Goal: Find specific fact

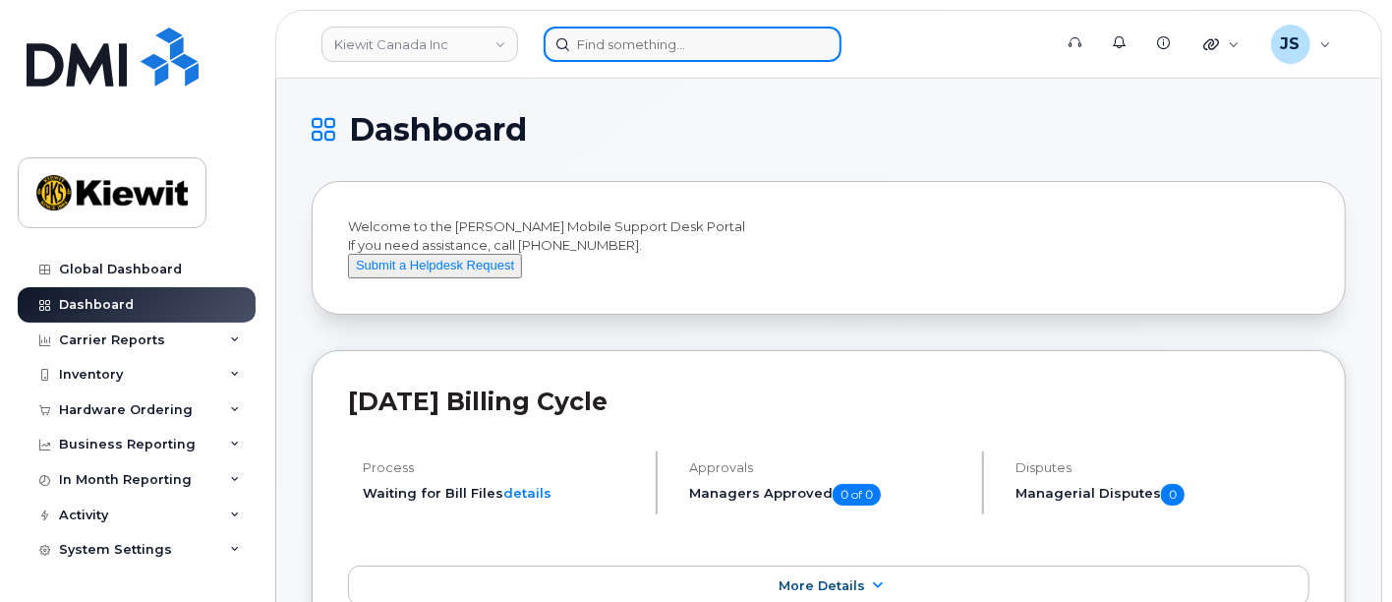
click at [669, 36] on input at bounding box center [693, 44] width 298 height 35
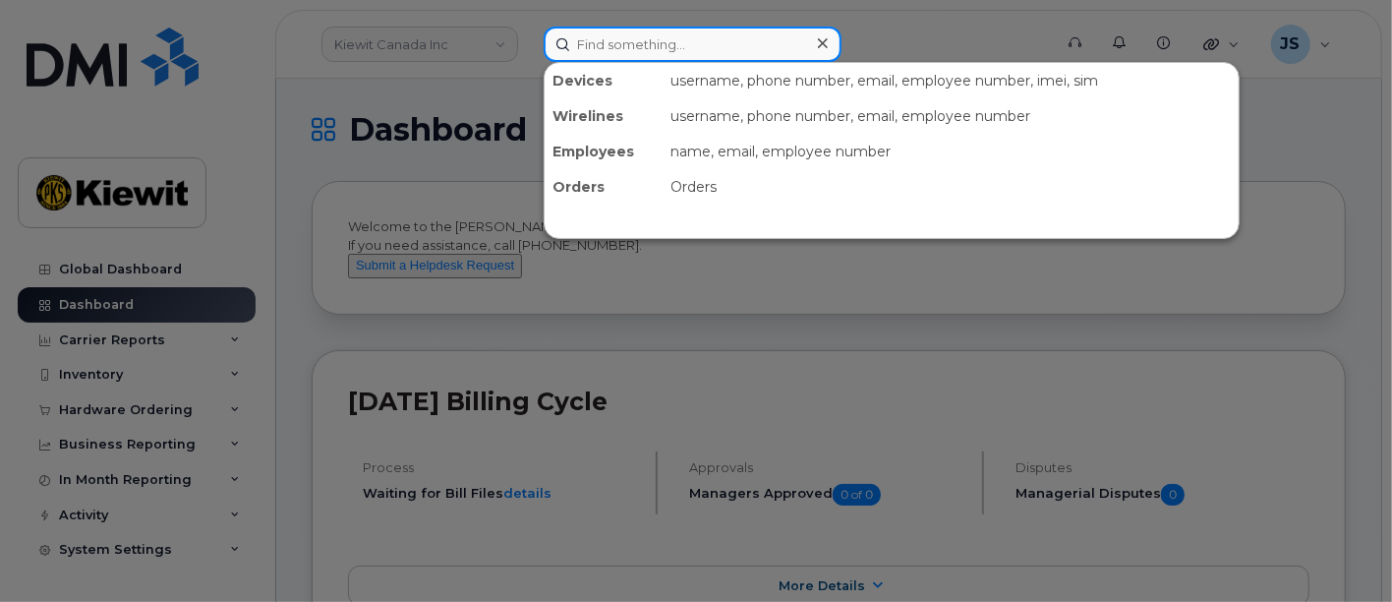
paste input "163364"
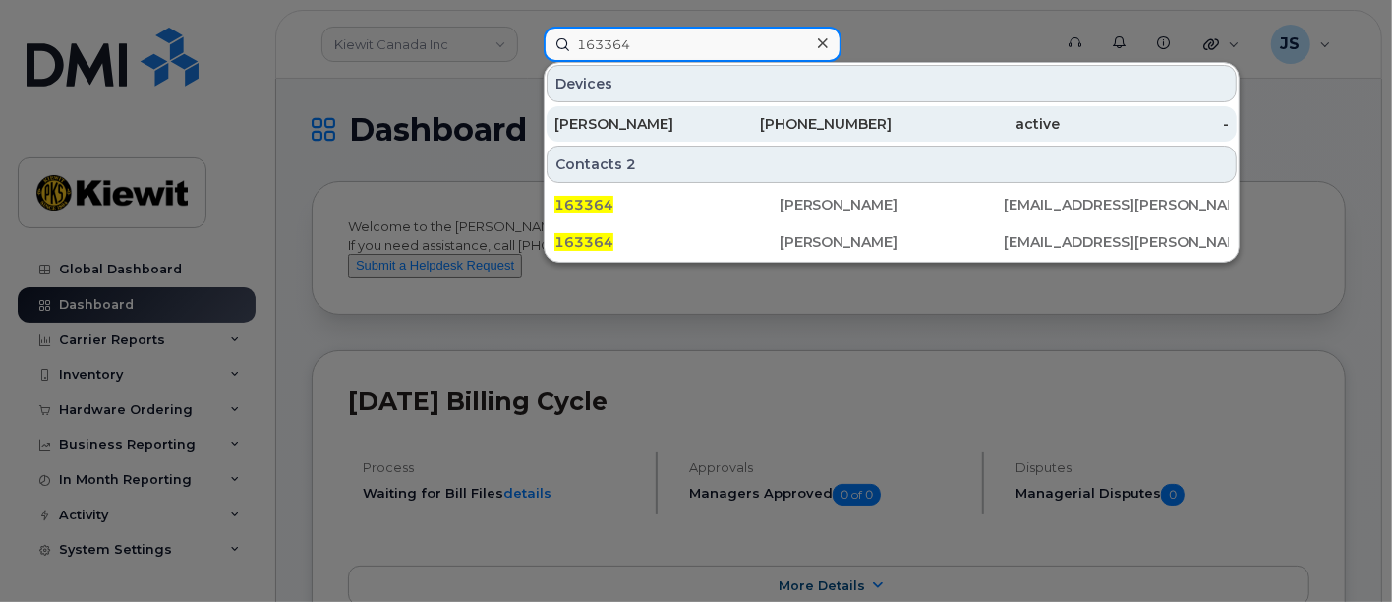
type input "163364"
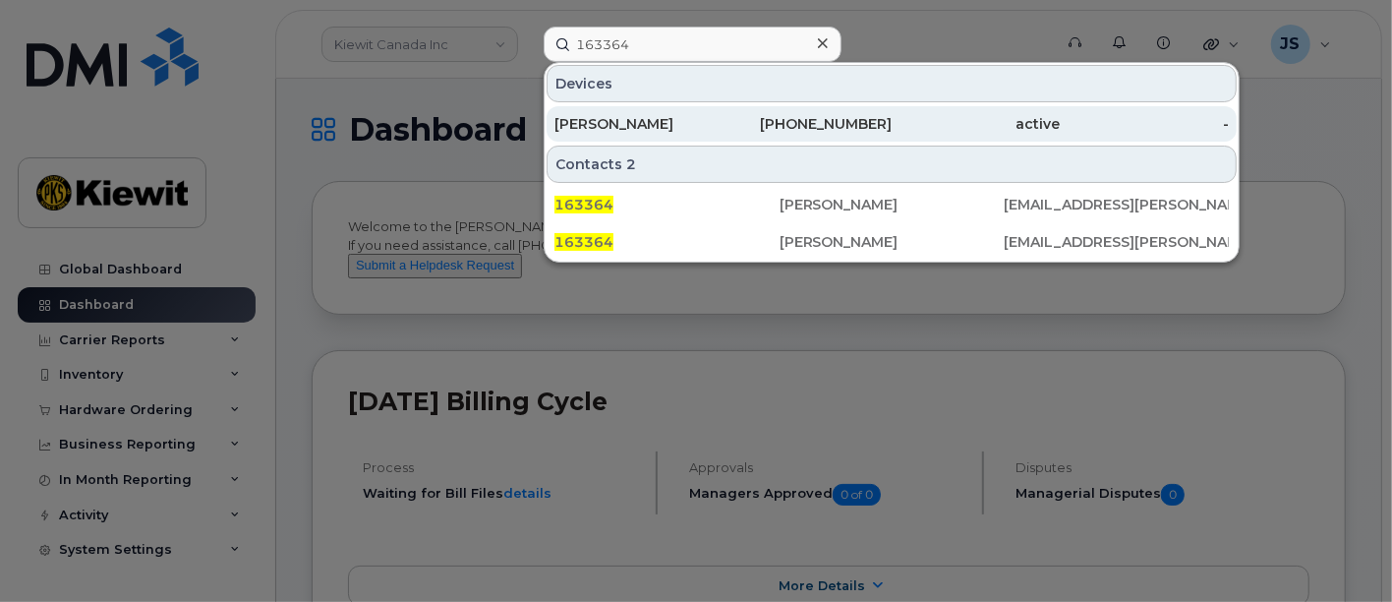
click at [690, 119] on div "[PERSON_NAME]" at bounding box center [639, 124] width 169 height 20
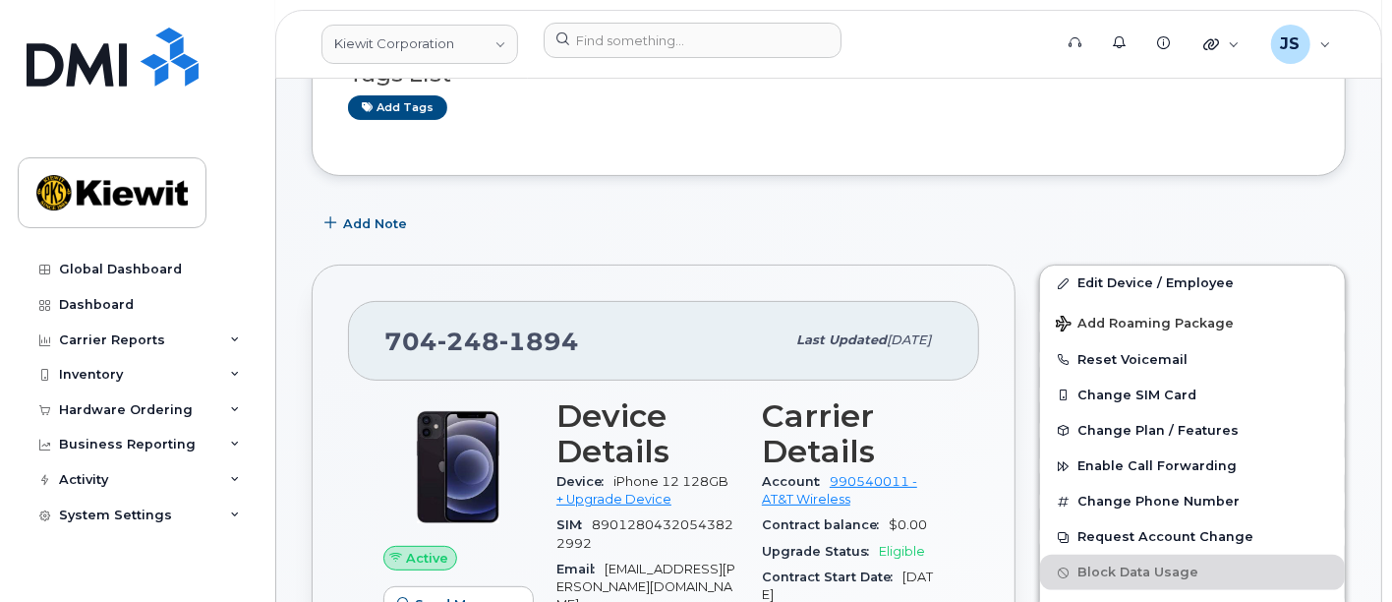
scroll to position [327, 0]
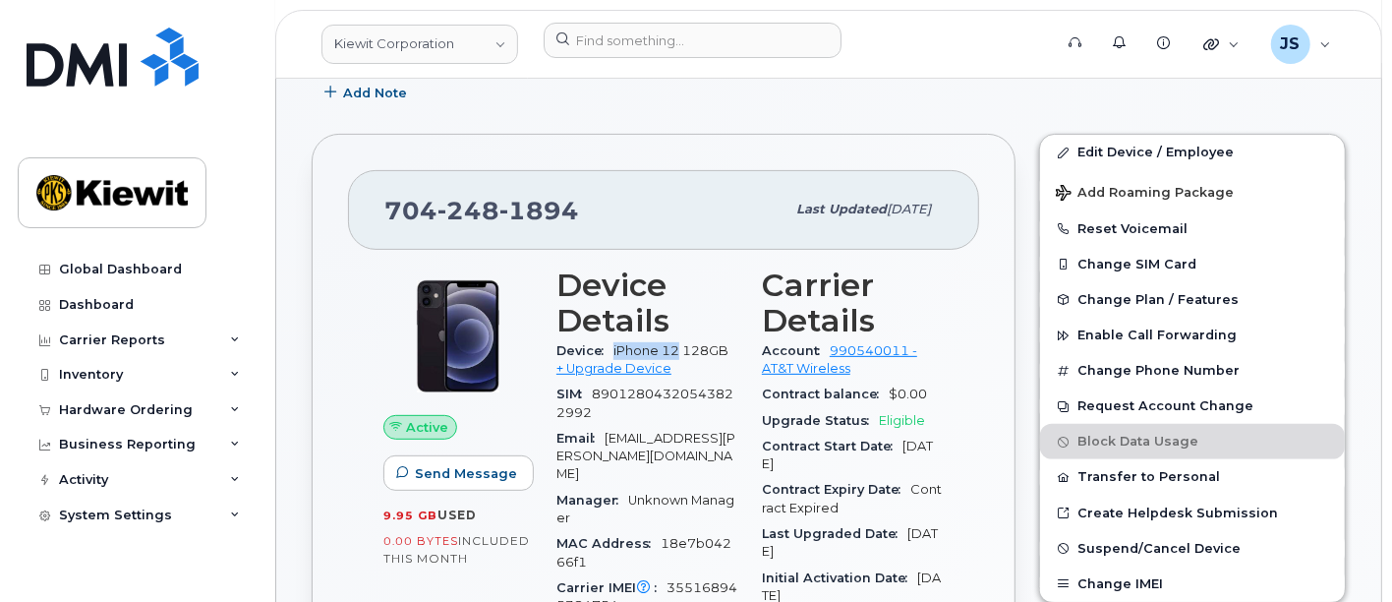
drag, startPoint x: 679, startPoint y: 343, endPoint x: 611, endPoint y: 342, distance: 68.8
click at [611, 342] on div "Device iPhone 12 128GB + Upgrade Device" at bounding box center [648, 360] width 182 height 44
copy span "iPhone 12"
drag, startPoint x: 601, startPoint y: 206, endPoint x: 383, endPoint y: 204, distance: 217.3
click at [384, 204] on div "[PHONE_NUMBER]" at bounding box center [584, 209] width 400 height 41
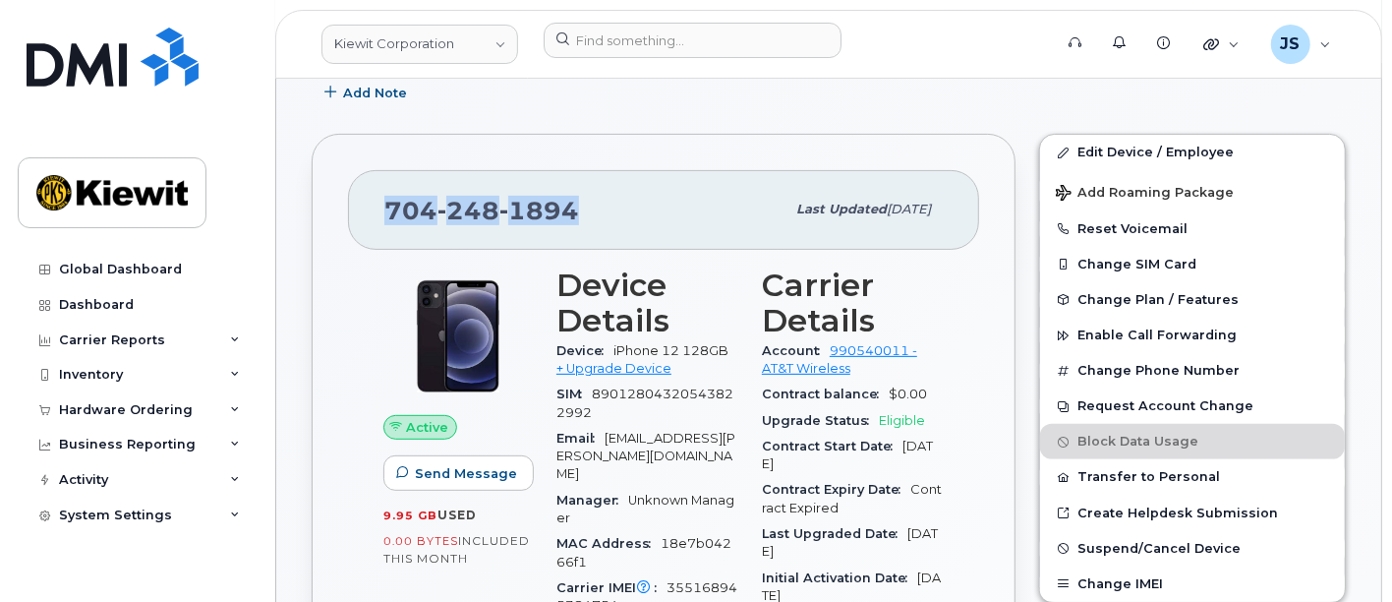
copy span "[PHONE_NUMBER]"
